Goal: Task Accomplishment & Management: Use online tool/utility

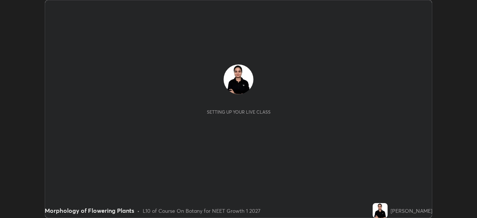
scroll to position [218, 477]
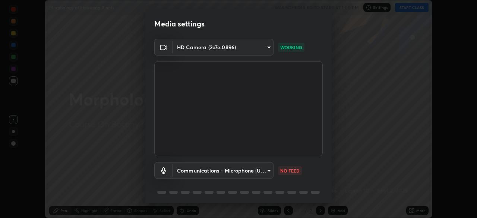
click at [268, 172] on body "Erase all Morphology of Flowering Plants WAS SCHEDULED TO START AT 1:00 PM Sett…" at bounding box center [238, 109] width 477 height 218
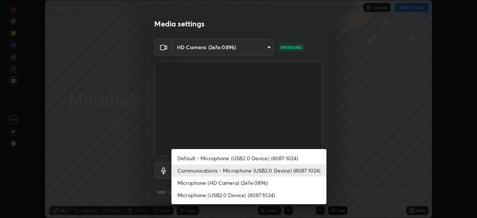
click at [288, 160] on li "Default - Microphone (USB2.0 Device) (8087:1024)" at bounding box center [249, 158] width 155 height 12
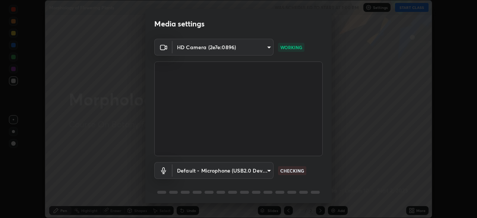
click at [267, 174] on body "Erase all Morphology of Flowering Plants WAS SCHEDULED TO START AT 1:00 PM Sett…" at bounding box center [238, 109] width 477 height 218
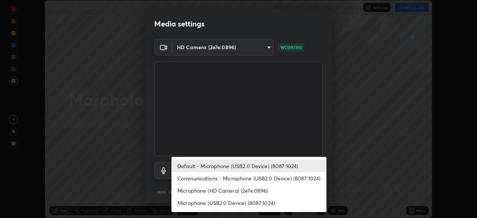
click at [266, 203] on li "Microphone (USB2.0 Device) (8087:1024)" at bounding box center [249, 203] width 155 height 12
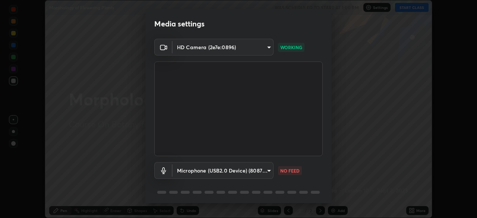
click at [272, 171] on body "Erase all Morphology of Flowering Plants WAS SCHEDULED TO START AT 1:00 PM Sett…" at bounding box center [238, 109] width 477 height 218
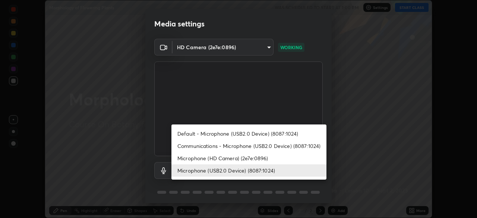
click at [289, 144] on li "Communications - Microphone (USB2.0 Device) (8087:1024)" at bounding box center [249, 146] width 155 height 12
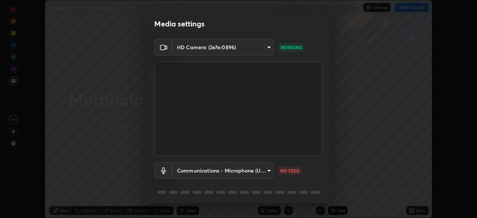
click at [268, 172] on body "Erase all Morphology of Flowering Plants WAS SCHEDULED TO START AT 1:00 PM Sett…" at bounding box center [238, 109] width 477 height 218
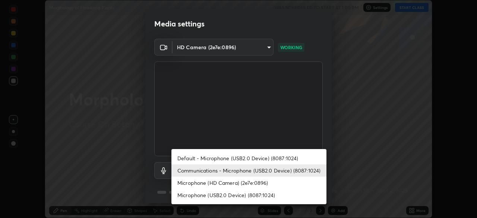
click at [265, 197] on li "Microphone (USB2.0 Device) (8087:1024)" at bounding box center [249, 195] width 155 height 12
type input "3b9bb08ab8c7a62c410dfdc41f3019653ef849c6e9d4765533ac8392d7e684c4"
